Goal: Task Accomplishment & Management: Use online tool/utility

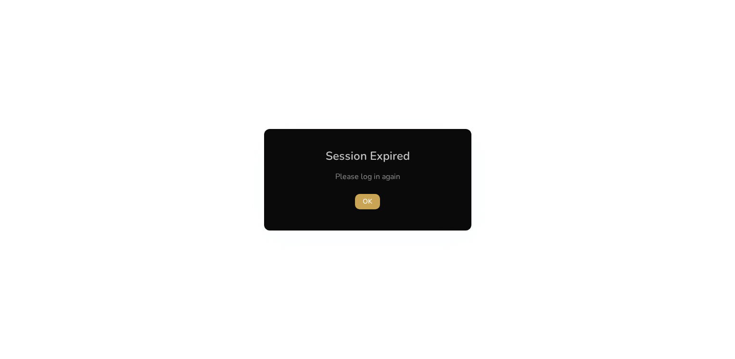
click at [361, 196] on span "button" at bounding box center [367, 201] width 25 height 23
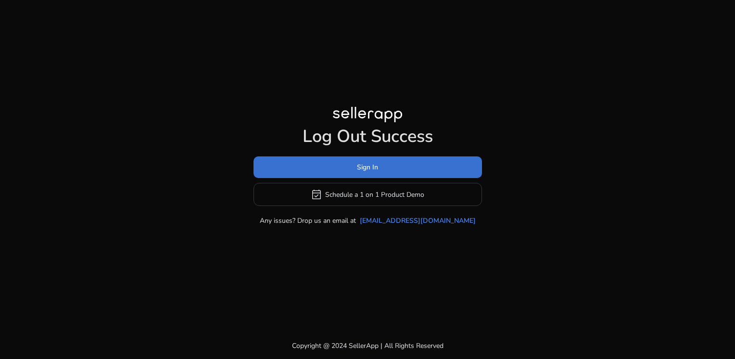
click at [350, 172] on span at bounding box center [367, 167] width 228 height 23
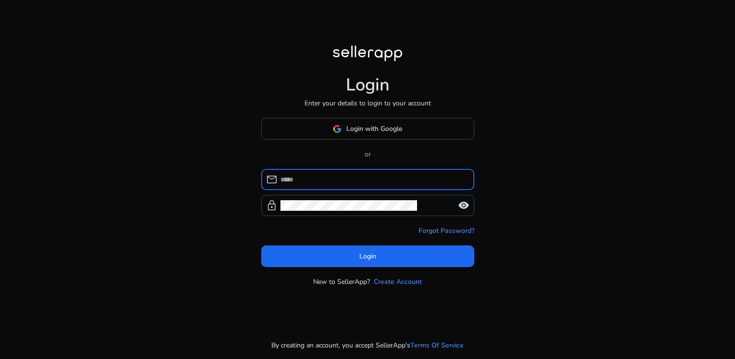
type input "**********"
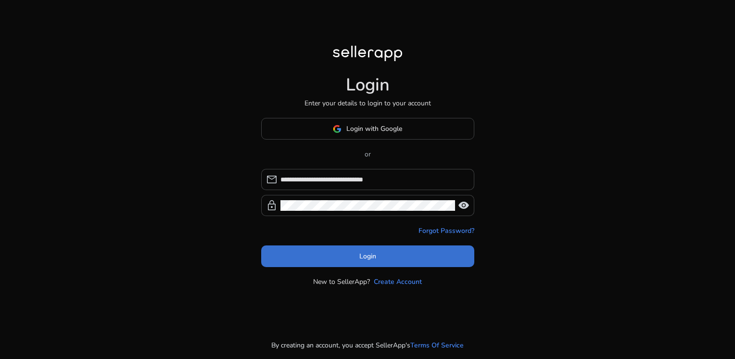
click at [372, 256] on span "Login" at bounding box center [367, 256] width 17 height 10
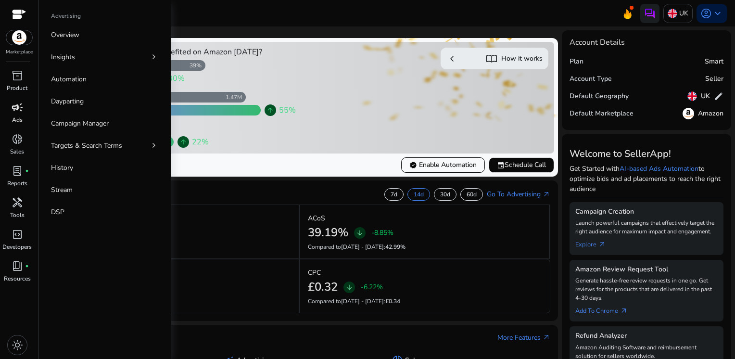
click at [19, 111] on span "campaign" at bounding box center [18, 107] width 12 height 12
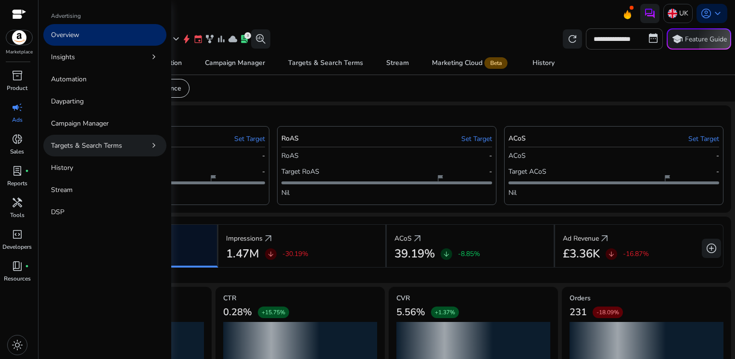
click at [90, 143] on p "Targets & Search Terms" at bounding box center [86, 145] width 71 height 10
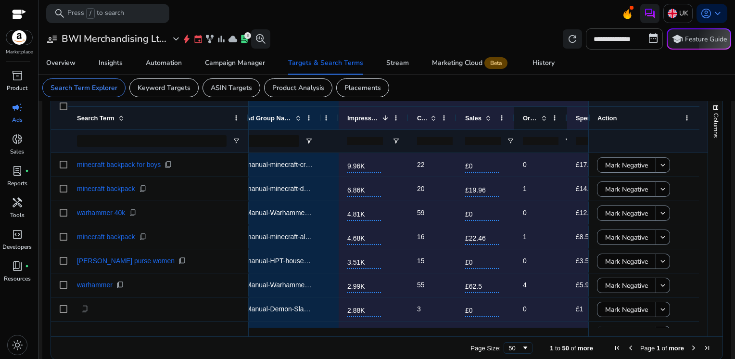
scroll to position [0, 364]
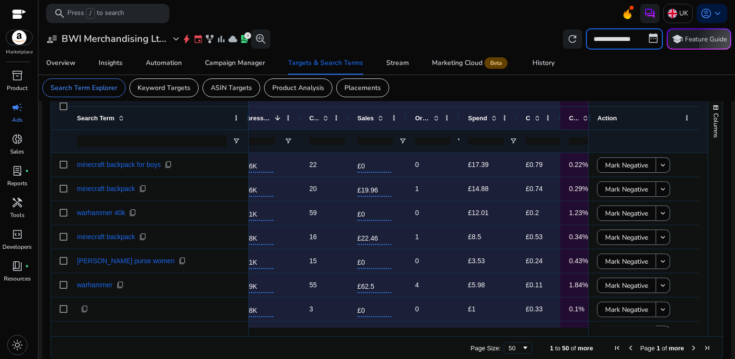
click at [598, 41] on input "**********" at bounding box center [624, 38] width 77 height 21
select select "*"
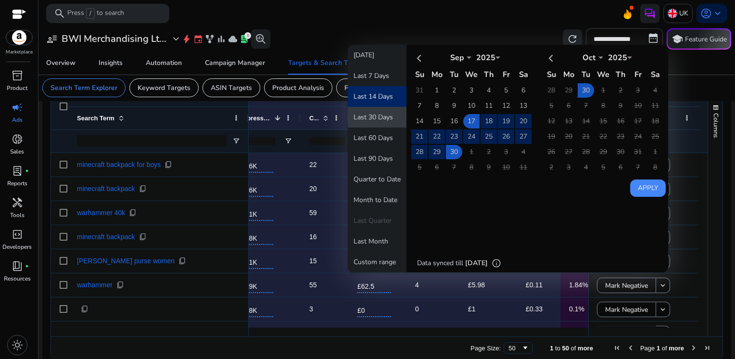
click at [387, 119] on button "Last 30 Days" at bounding box center [377, 117] width 59 height 21
type input "**********"
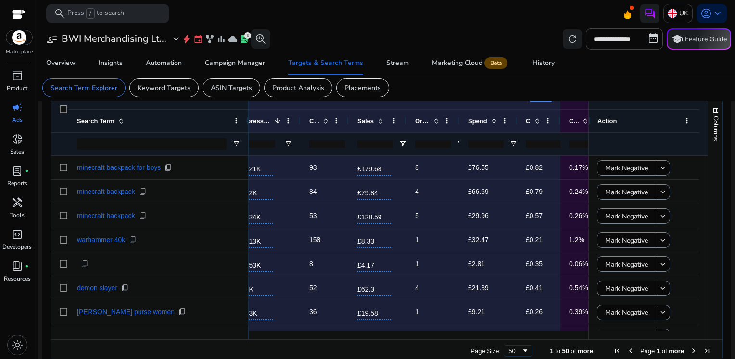
scroll to position [331, 0]
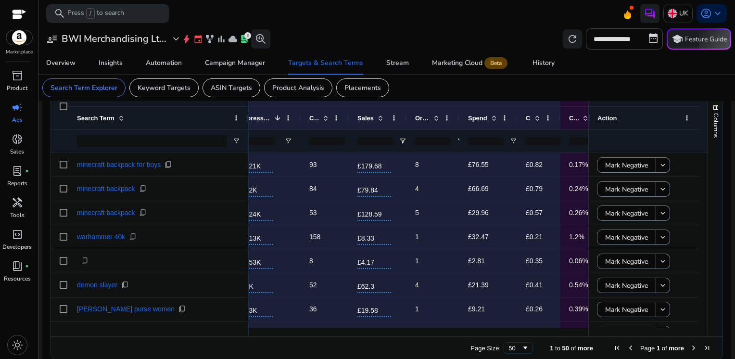
click at [433, 139] on input "number" at bounding box center [433, 141] width 36 height 8
click at [456, 139] on span "Open Filter Menu" at bounding box center [460, 141] width 8 height 8
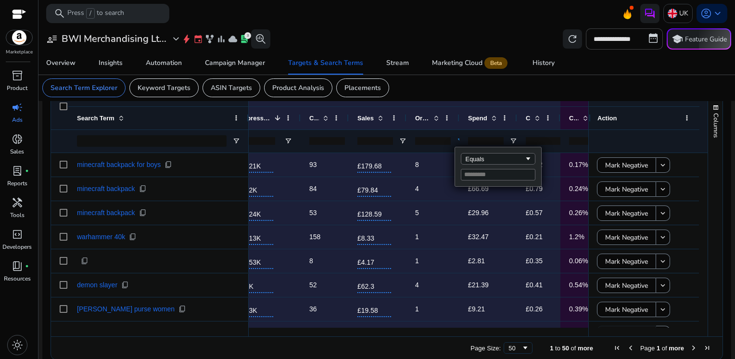
scroll to position [0, 0]
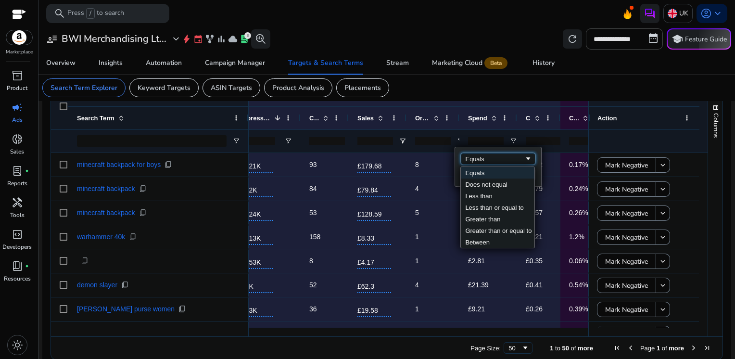
click at [480, 159] on div "Equals" at bounding box center [494, 158] width 59 height 7
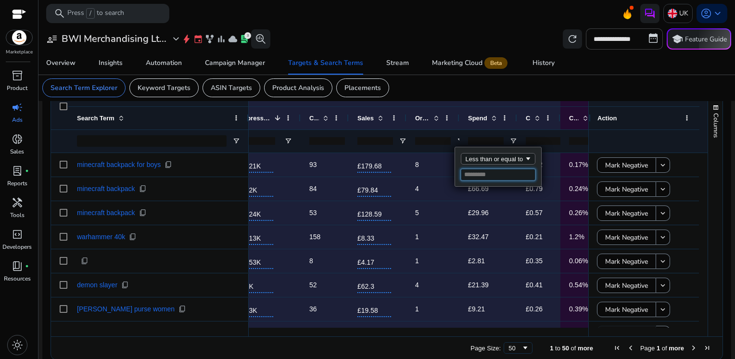
click at [488, 174] on input "Filter Value" at bounding box center [498, 175] width 75 height 12
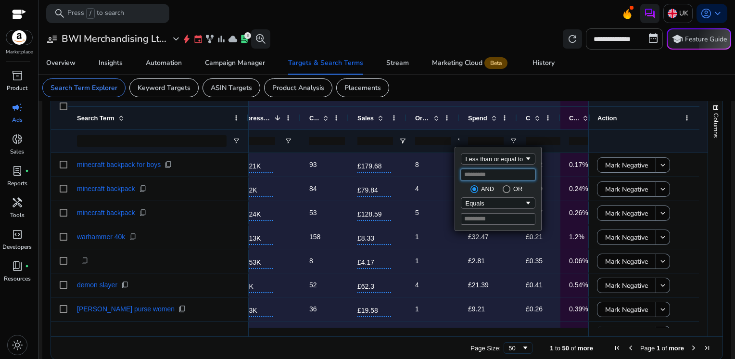
type input "*"
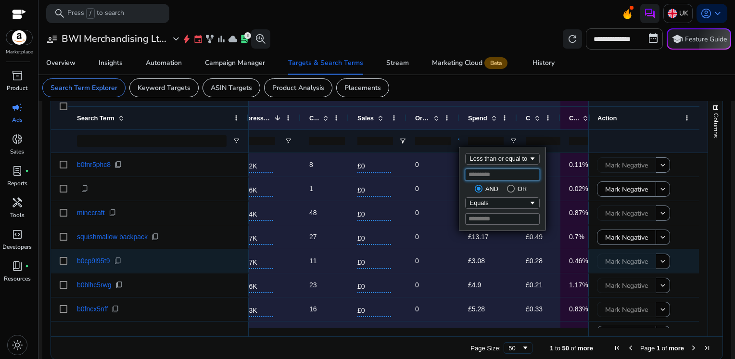
scroll to position [0, 359]
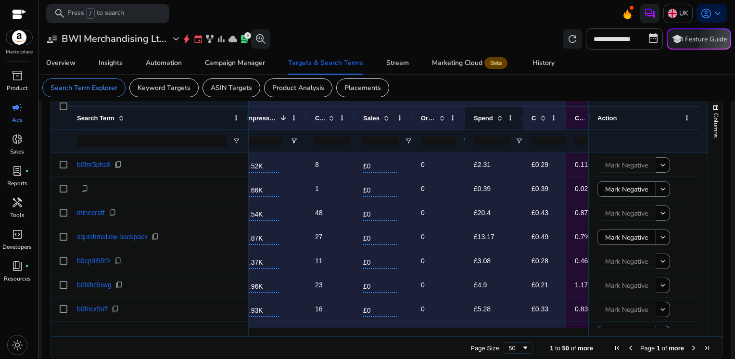
click at [500, 120] on span at bounding box center [500, 118] width 8 height 8
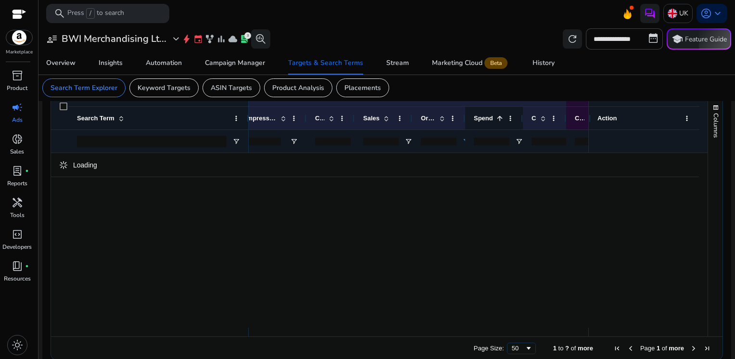
scroll to position [331, 0]
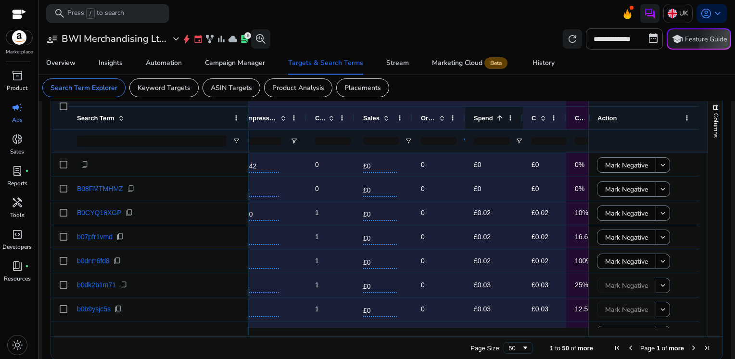
click at [500, 120] on span at bounding box center [500, 118] width 8 height 8
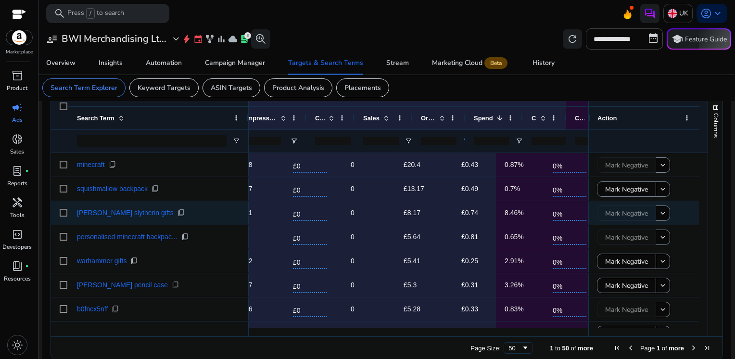
scroll to position [0, 0]
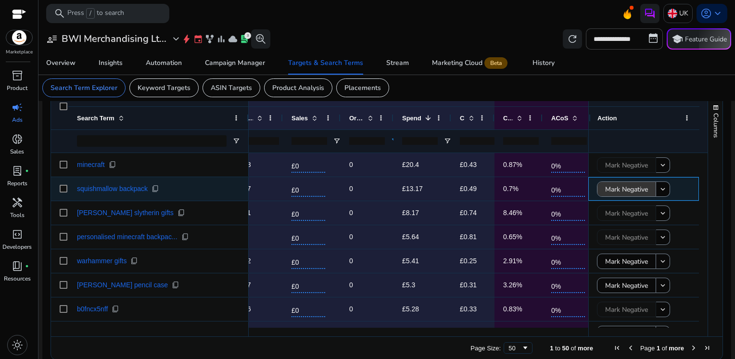
click at [606, 186] on span "Mark Negative" at bounding box center [626, 189] width 43 height 20
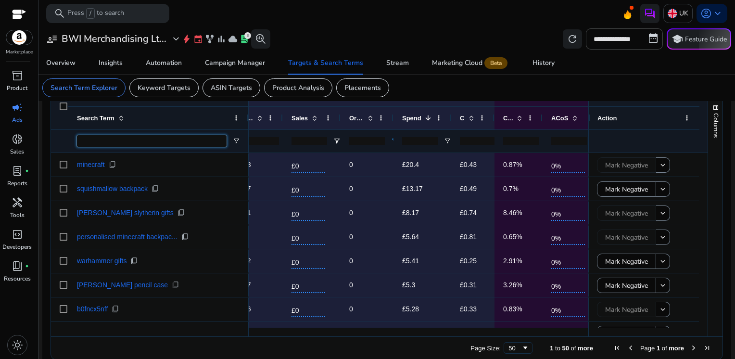
click at [137, 142] on input "Search Term Filter Input" at bounding box center [152, 141] width 150 height 12
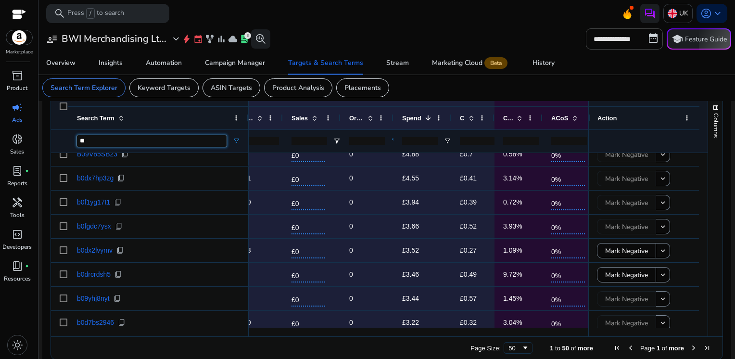
type input "**"
click at [690, 350] on span "Next Page" at bounding box center [694, 348] width 8 height 8
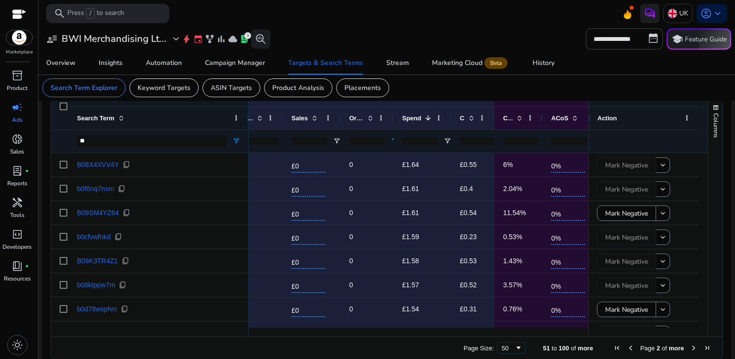
click at [690, 350] on span "Next Page" at bounding box center [694, 348] width 8 height 8
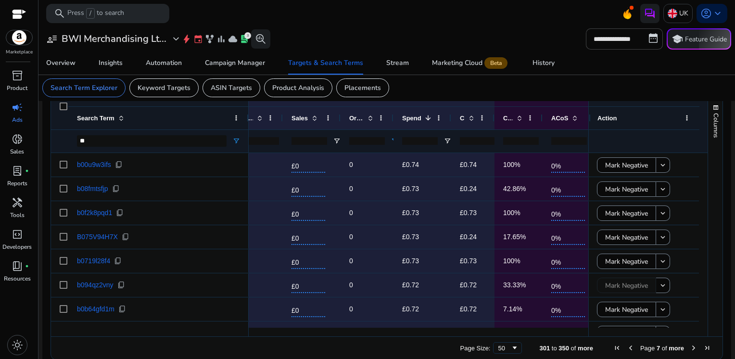
click at [690, 350] on span "Next Page" at bounding box center [694, 348] width 8 height 8
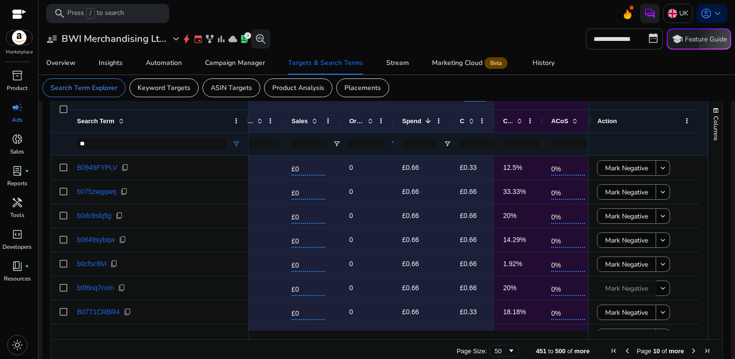
scroll to position [331, 0]
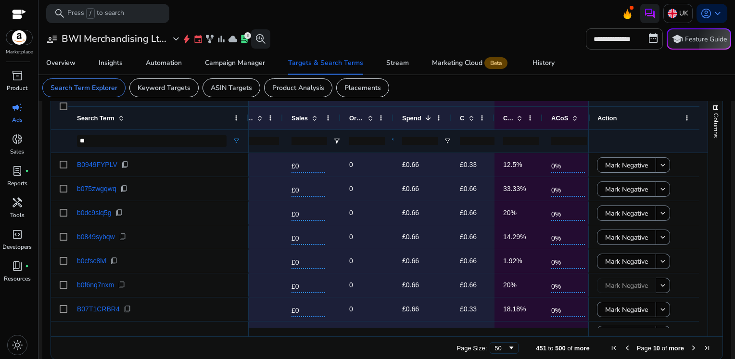
click at [690, 350] on span "Next Page" at bounding box center [694, 348] width 8 height 8
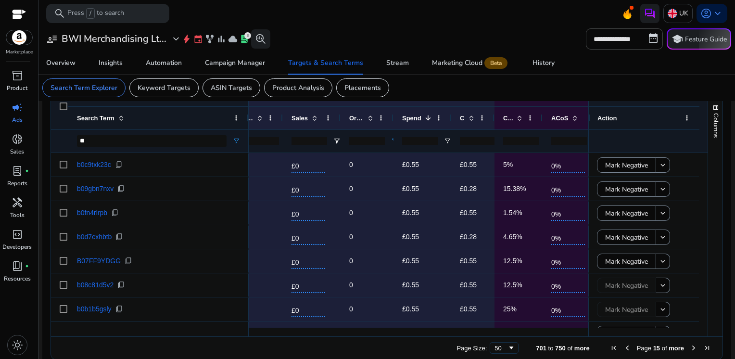
click at [690, 350] on span "Next Page" at bounding box center [694, 348] width 8 height 8
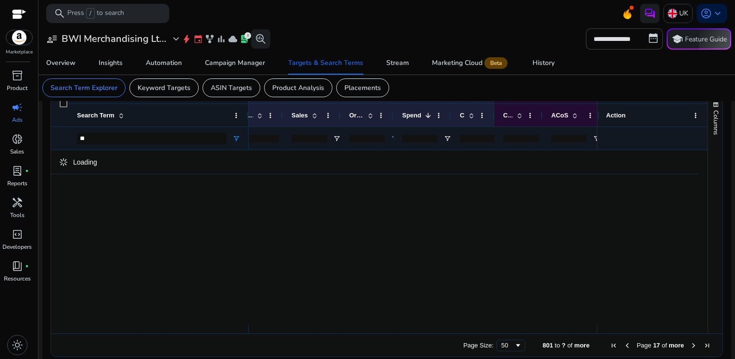
scroll to position [328, 0]
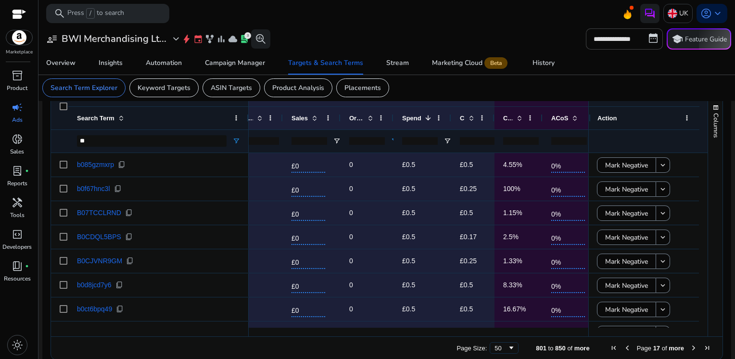
click at [690, 350] on span "Next Page" at bounding box center [694, 348] width 8 height 8
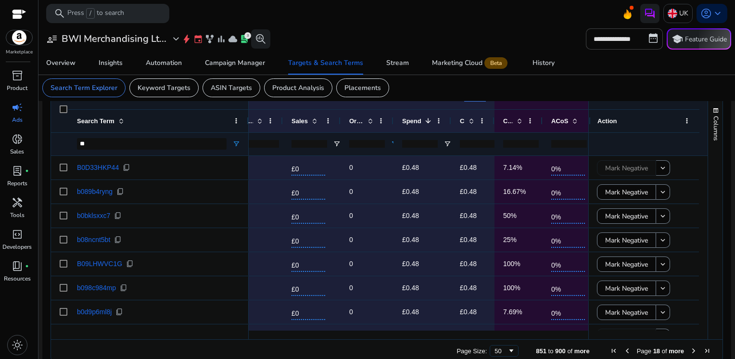
scroll to position [331, 0]
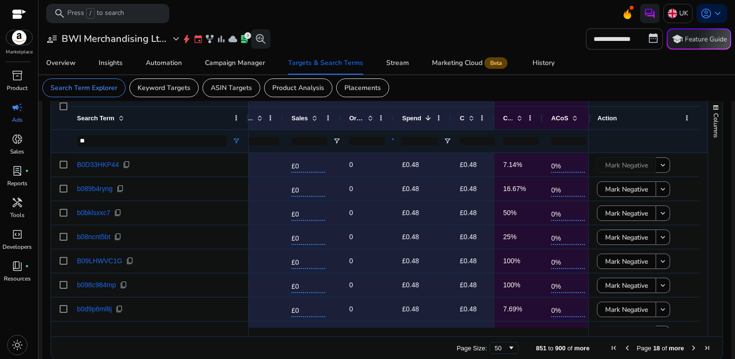
click at [690, 350] on span "Next Page" at bounding box center [694, 348] width 8 height 8
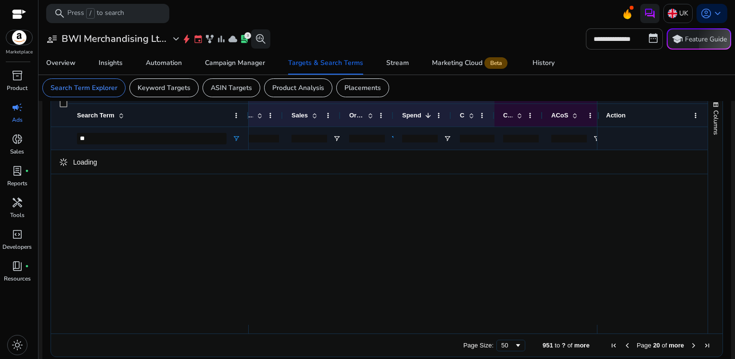
scroll to position [328, 0]
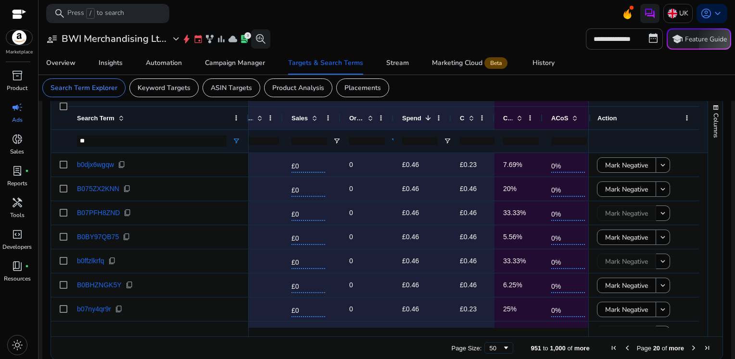
click at [690, 350] on span "Next Page" at bounding box center [694, 348] width 8 height 8
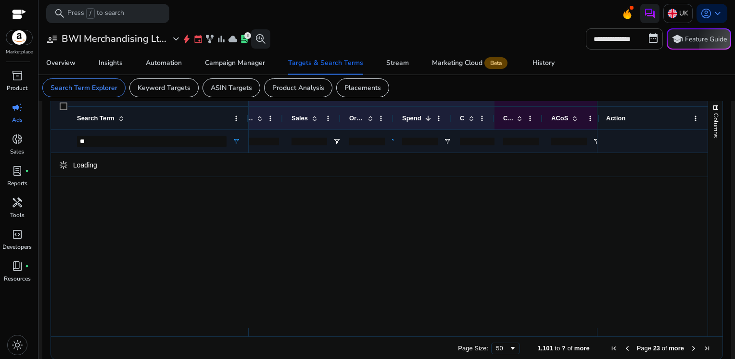
scroll to position [331, 0]
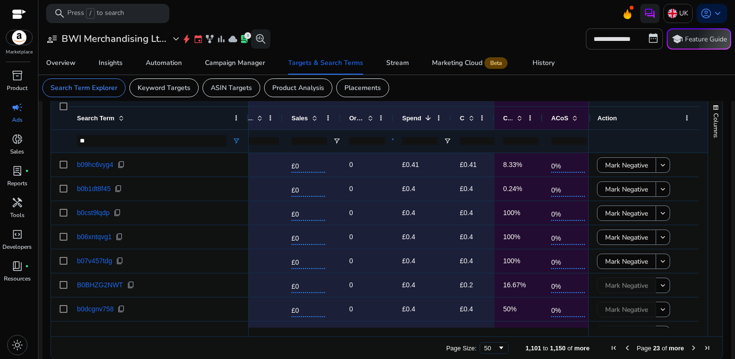
click at [690, 350] on span "Next Page" at bounding box center [694, 348] width 8 height 8
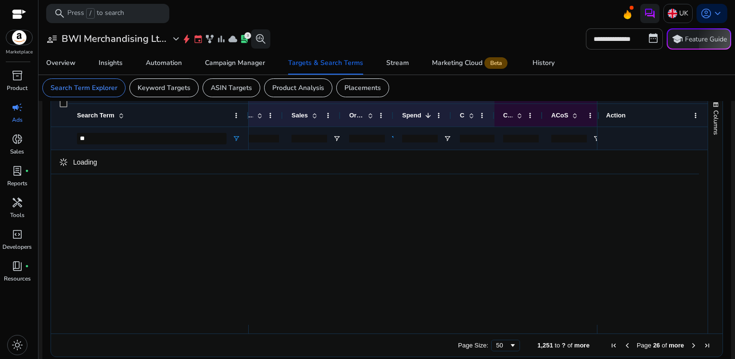
scroll to position [328, 0]
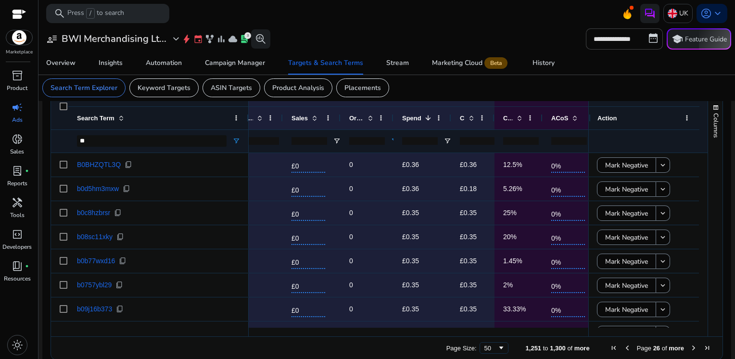
click at [690, 350] on span "Next Page" at bounding box center [694, 348] width 8 height 8
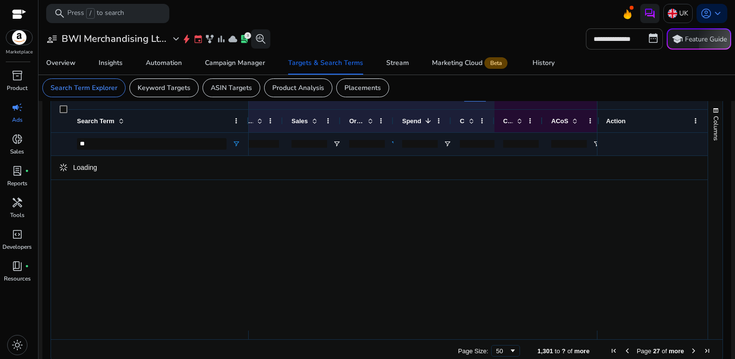
scroll to position [331, 0]
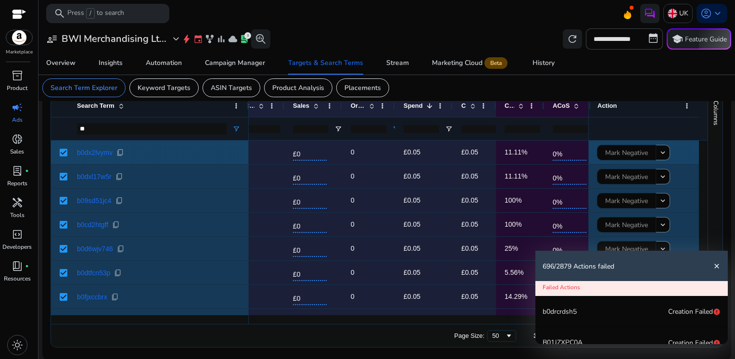
scroll to position [340, 0]
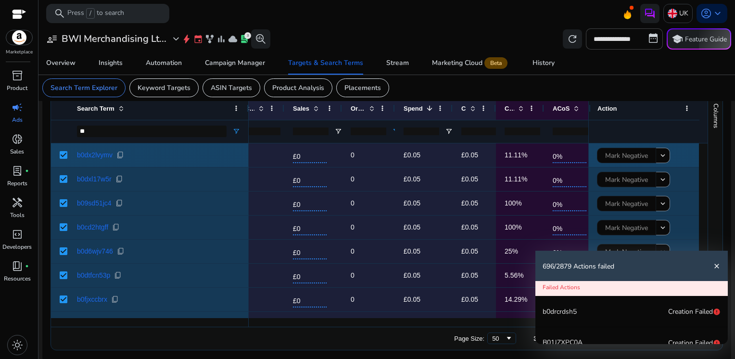
scroll to position [340, 0]
